Goal: Entertainment & Leisure: Consume media (video, audio)

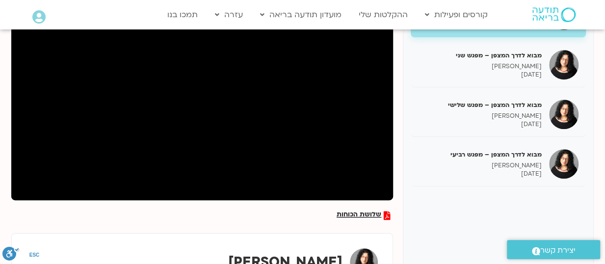
scroll to position [147, 0]
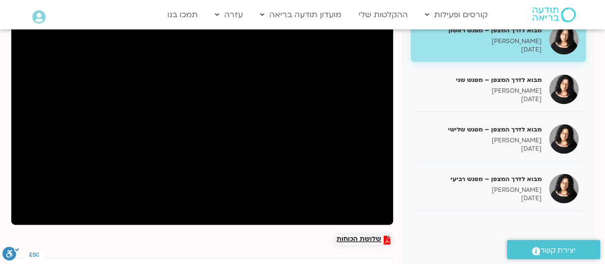
click at [373, 236] on span "שלושת הכוחות" at bounding box center [359, 240] width 45 height 9
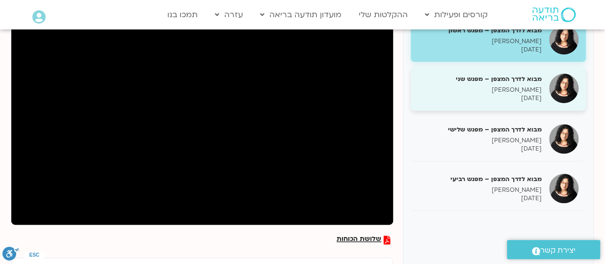
click at [523, 86] on p "[PERSON_NAME]" at bounding box center [480, 90] width 124 height 8
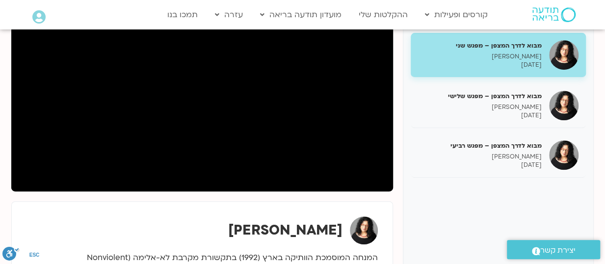
scroll to position [196, 0]
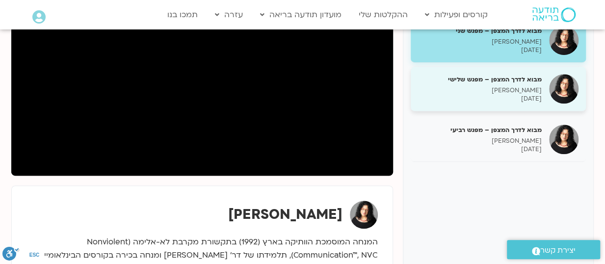
click at [523, 86] on p "[PERSON_NAME]" at bounding box center [480, 90] width 124 height 8
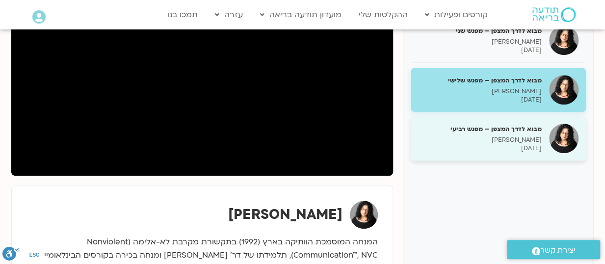
click at [503, 125] on h5 "מבוא לדרך המצפן – מפגש רביעי" at bounding box center [480, 129] width 124 height 9
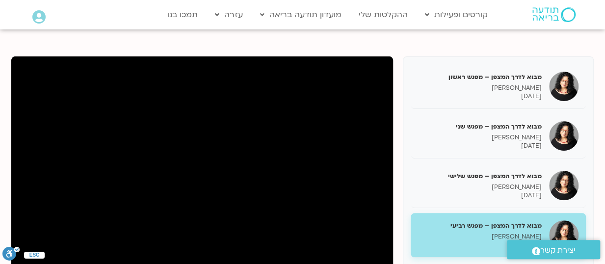
scroll to position [98, 0]
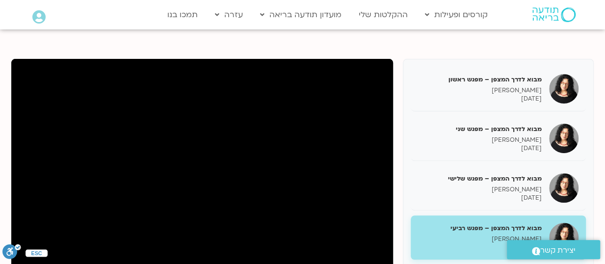
click at [18, 247] on icon "סרגל נגישות" at bounding box center [18, 246] width 3 height 3
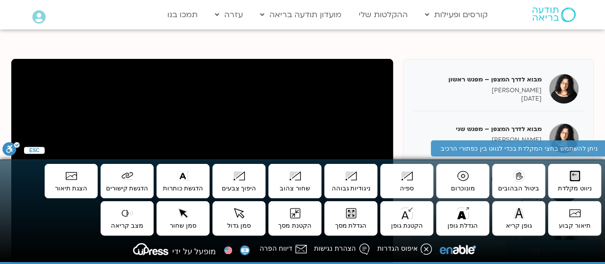
click at [47, 224] on ul "סגירה ניווט מקלדת Shift+A ביטול הבהובים Shift+B מונוכרום Shift+C ספיה Shift+D נ…" at bounding box center [302, 200] width 600 height 75
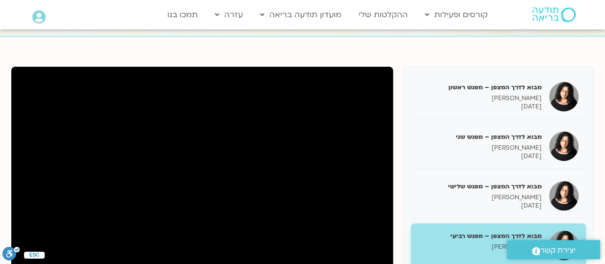
scroll to position [0, 0]
